Goal: Task Accomplishment & Management: Use online tool/utility

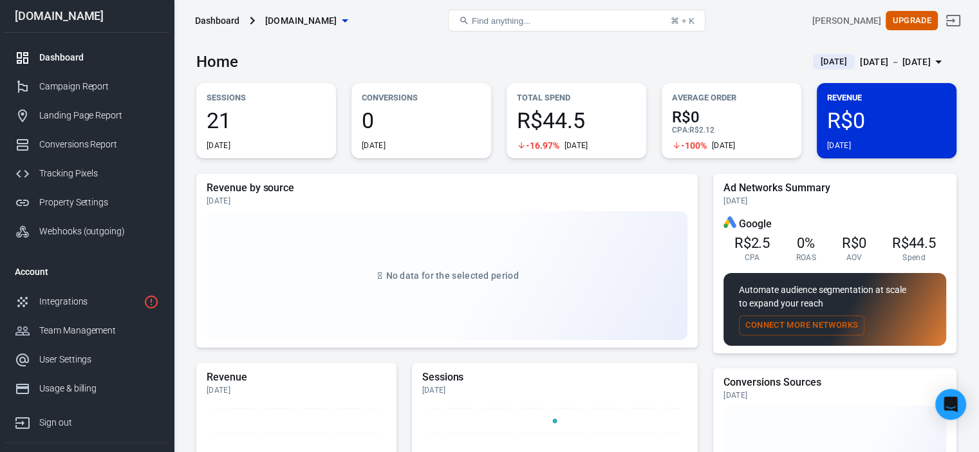
click at [652, 41] on div "Home [DATE] [DATE] － [DATE]" at bounding box center [576, 57] width 760 height 32
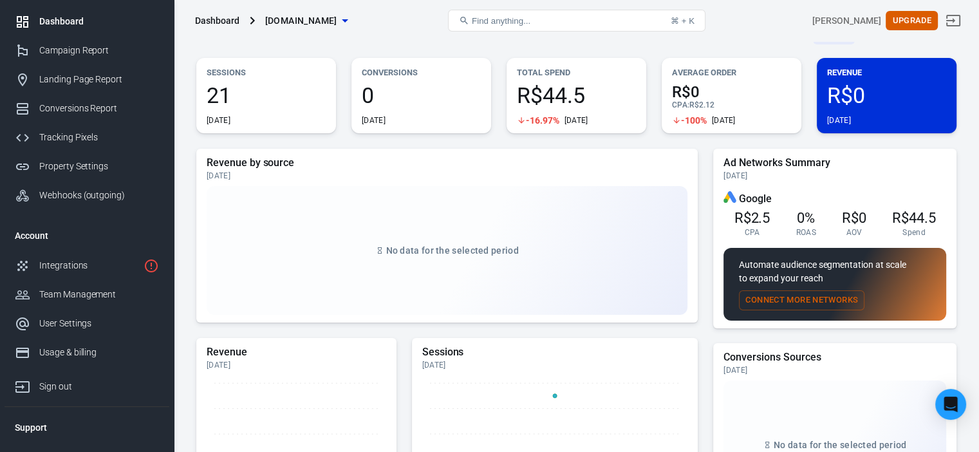
scroll to position [56, 0]
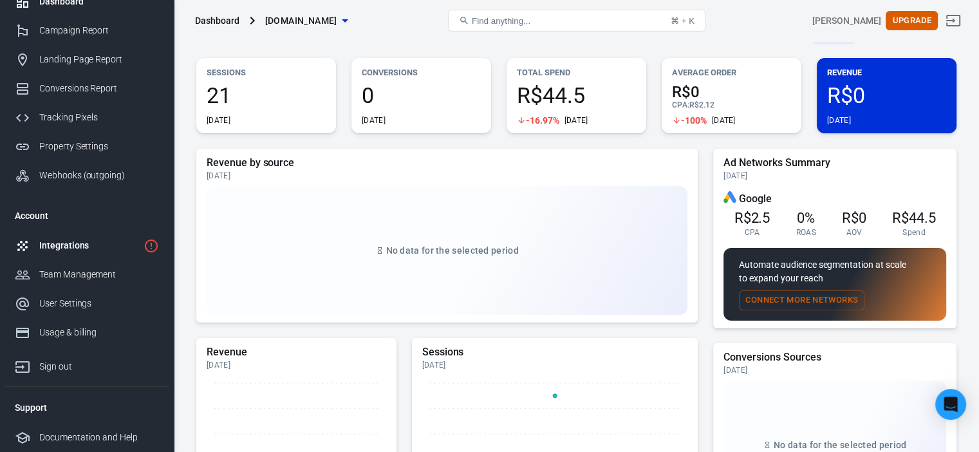
click at [138, 235] on link "Integrations" at bounding box center [87, 245] width 165 height 29
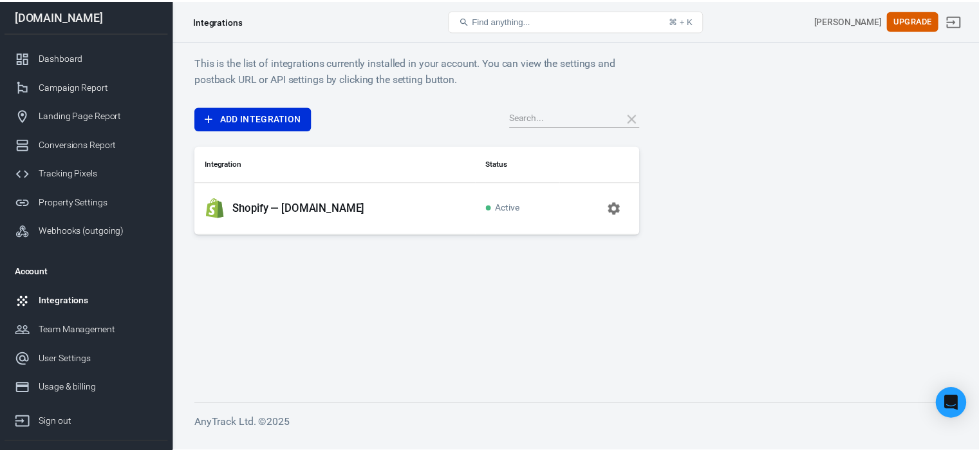
scroll to position [21, 0]
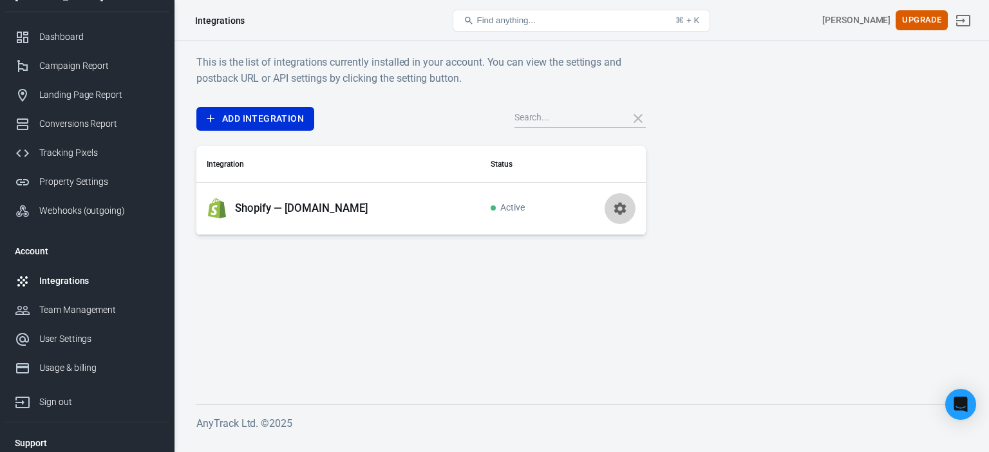
click at [620, 204] on icon "button" at bounding box center [620, 208] width 12 height 12
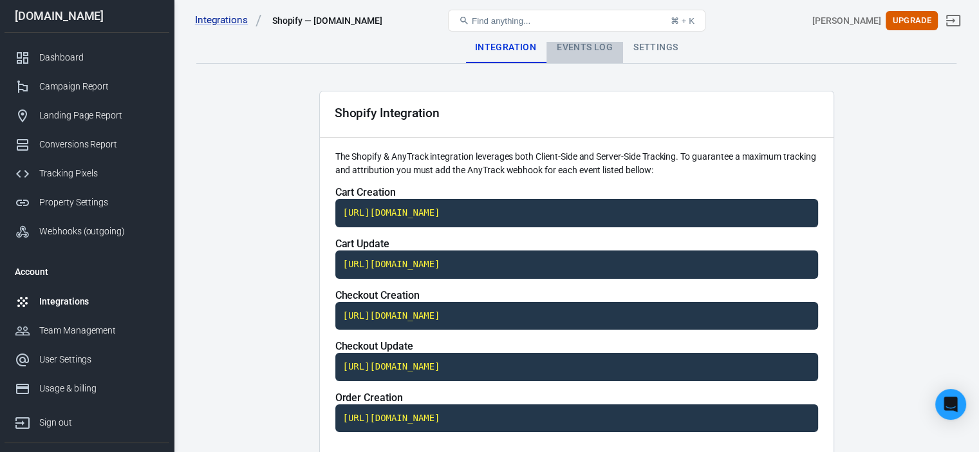
click at [572, 56] on div "Events Log" at bounding box center [585, 47] width 77 height 31
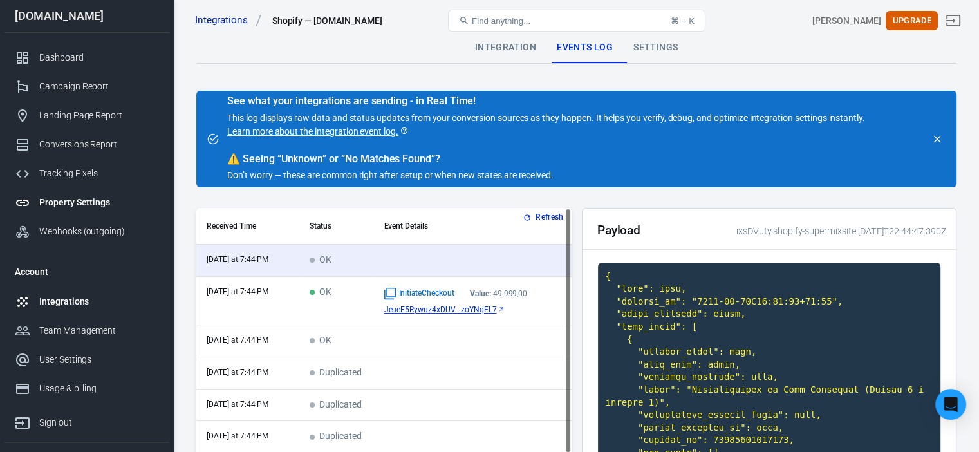
click at [110, 214] on link "Property Settings" at bounding box center [87, 202] width 165 height 29
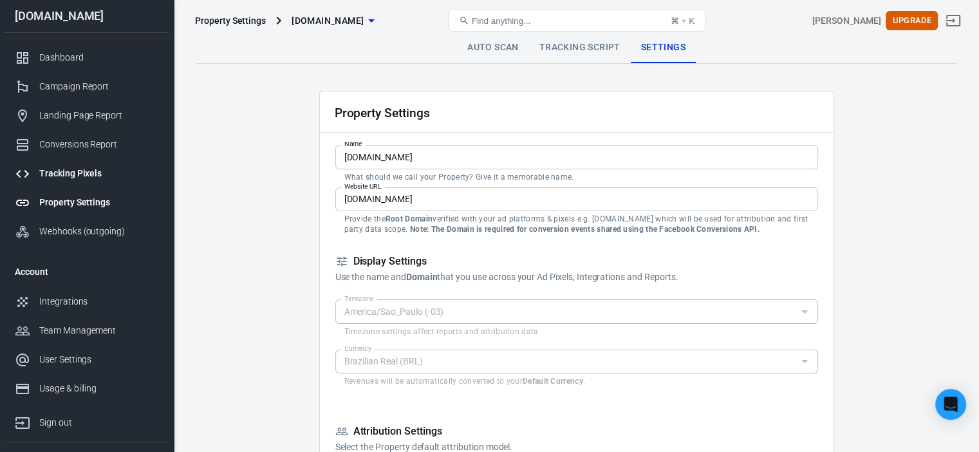
click at [106, 173] on div "Tracking Pixels" at bounding box center [99, 174] width 120 height 14
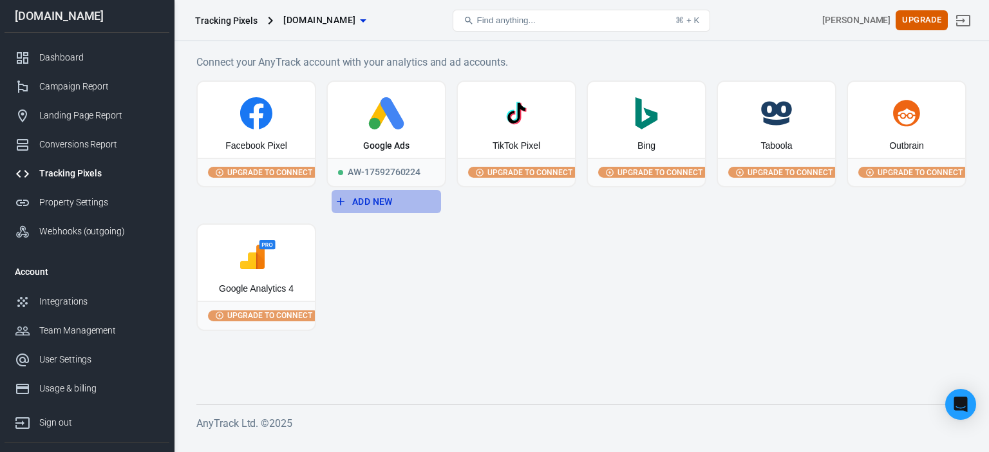
click at [390, 192] on button "Add New" at bounding box center [386, 202] width 109 height 24
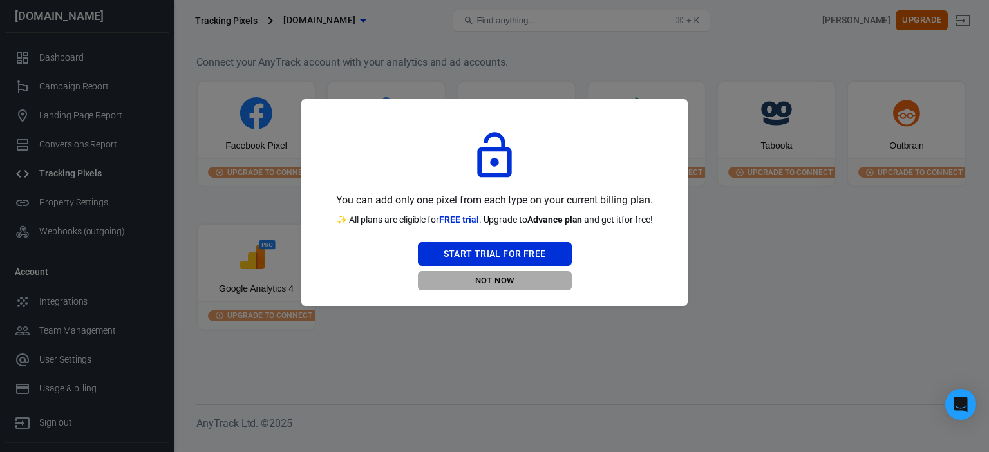
click at [503, 279] on button "Not Now" at bounding box center [495, 281] width 154 height 20
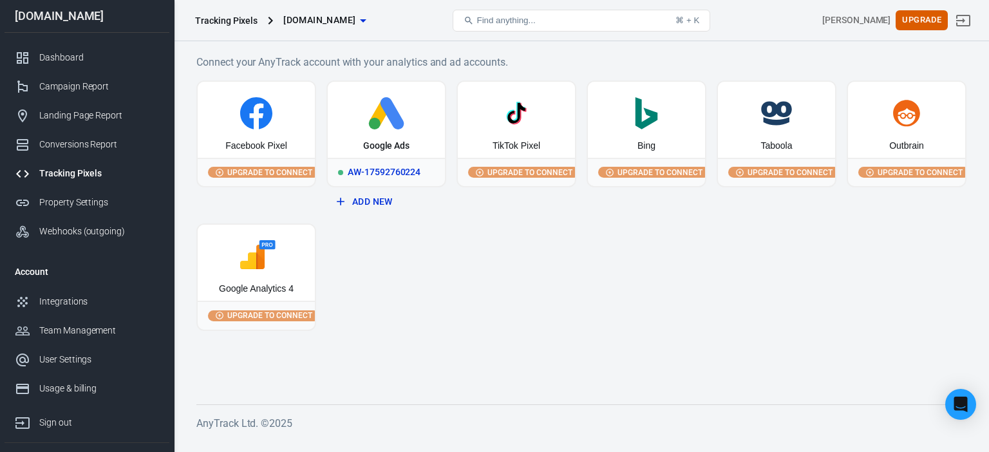
click at [427, 155] on div "Google Ads" at bounding box center [386, 120] width 117 height 76
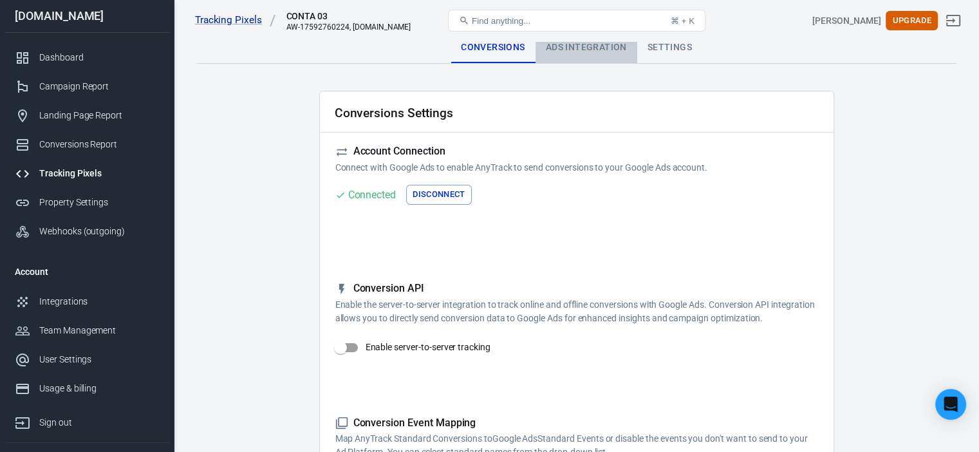
click at [608, 50] on div "Ads Integration" at bounding box center [587, 47] width 102 height 31
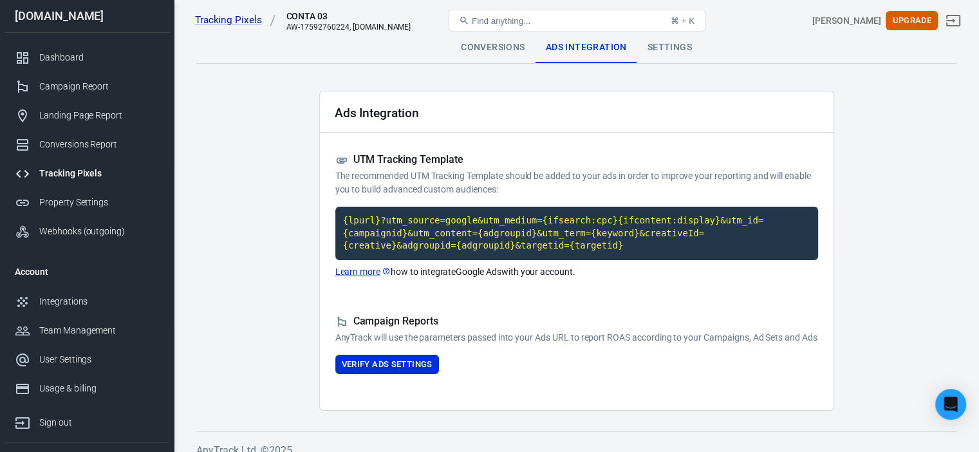
scroll to position [28, 0]
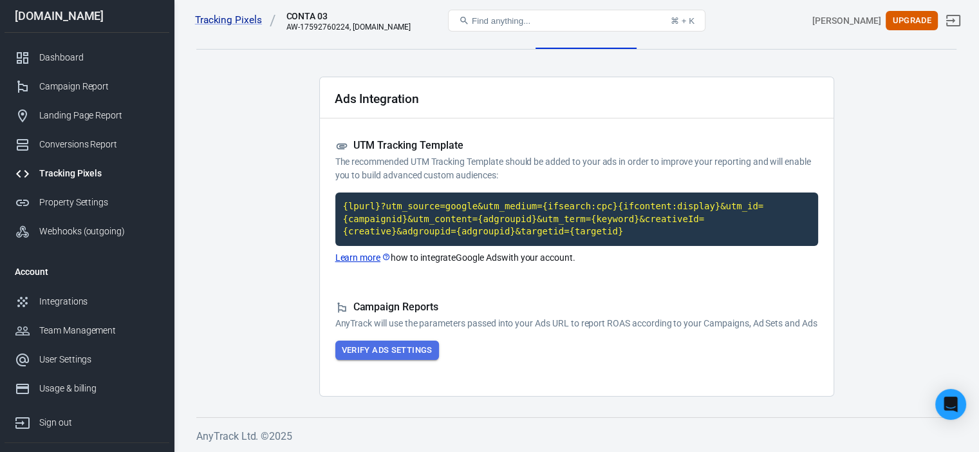
click at [404, 356] on button "Verify Ads Settings" at bounding box center [387, 351] width 104 height 20
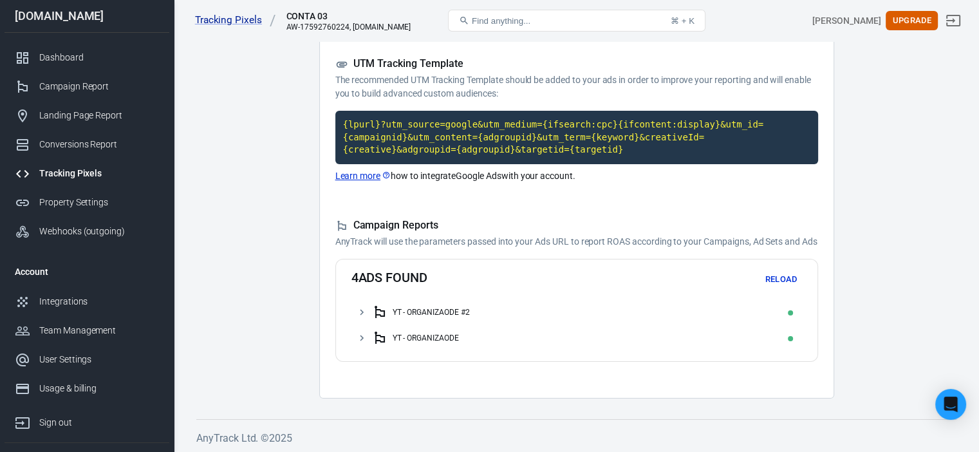
scroll to position [0, 0]
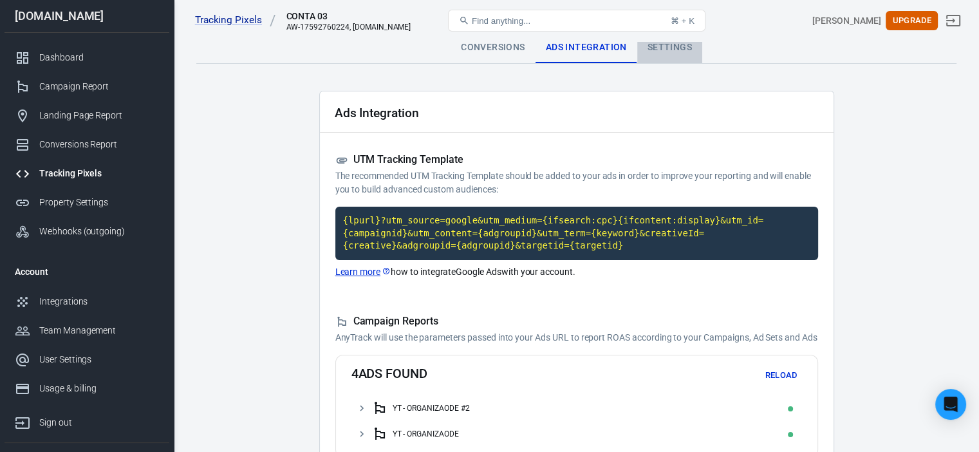
click at [643, 41] on div "Settings" at bounding box center [669, 47] width 65 height 31
